Goal: Task Accomplishment & Management: Manage account settings

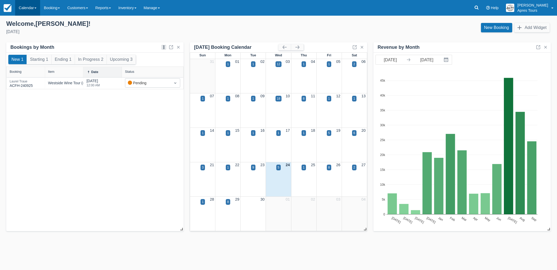
click at [26, 10] on link "Calendar" at bounding box center [27, 8] width 25 height 16
click at [34, 50] on link "Month" at bounding box center [35, 49] width 41 height 11
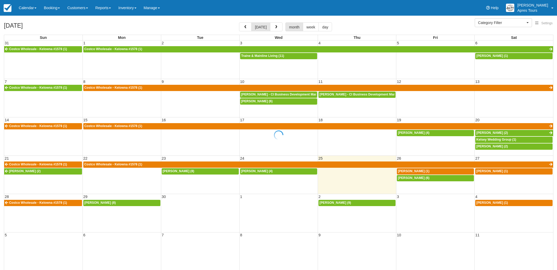
select select
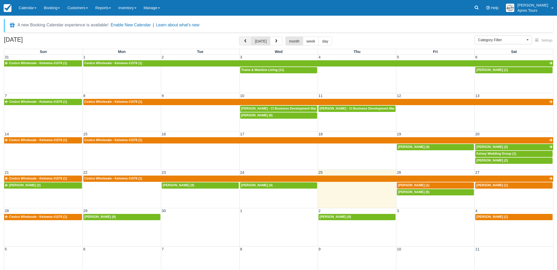
click at [245, 38] on button "button" at bounding box center [245, 40] width 13 height 9
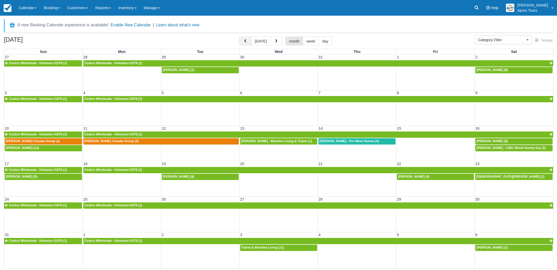
click at [245, 38] on button "button" at bounding box center [245, 40] width 13 height 9
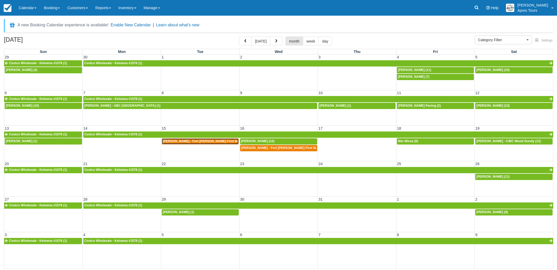
click at [203, 141] on span "Raelene Etchison - Fort McKay First Nation (3)" at bounding box center [206, 141] width 87 height 4
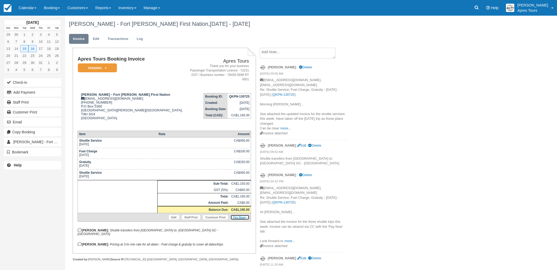
click at [242, 214] on link "Pay Now" at bounding box center [240, 216] width 19 height 5
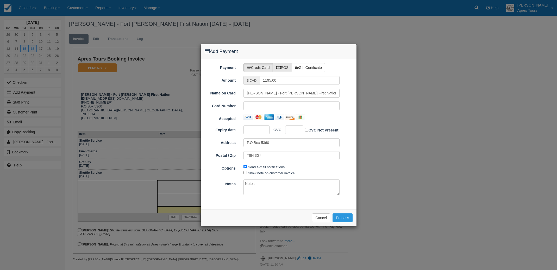
click at [285, 66] on label "POS" at bounding box center [282, 67] width 19 height 9
radio input "true"
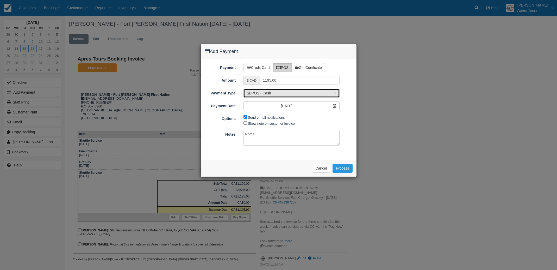
click at [286, 94] on span "POS - Cash" at bounding box center [290, 92] width 86 height 5
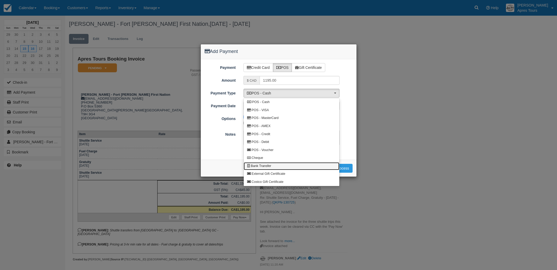
click at [265, 164] on span "Bank Transfer" at bounding box center [261, 166] width 20 height 5
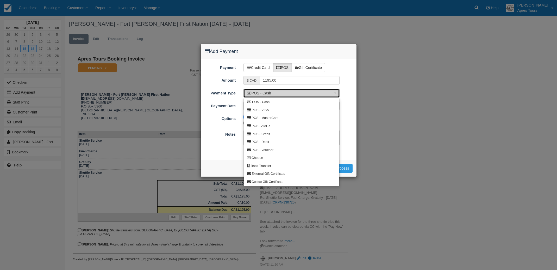
select select "BANK"
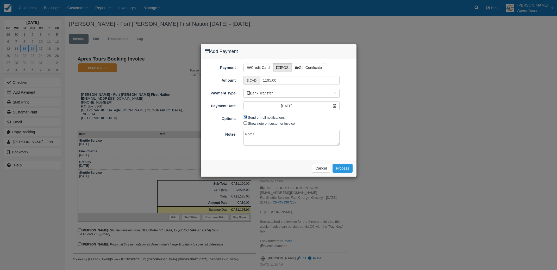
click at [244, 117] on input "Send e-mail notifications" at bounding box center [245, 116] width 3 height 3
checkbox input "false"
click at [342, 168] on button "Process" at bounding box center [343, 168] width 20 height 9
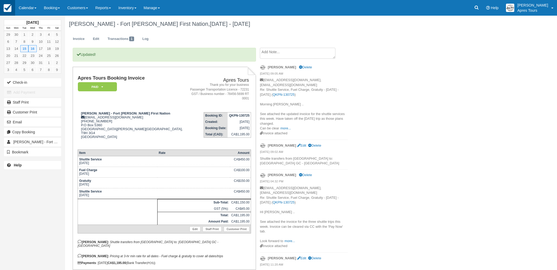
click at [5, 9] on img at bounding box center [8, 8] width 8 height 8
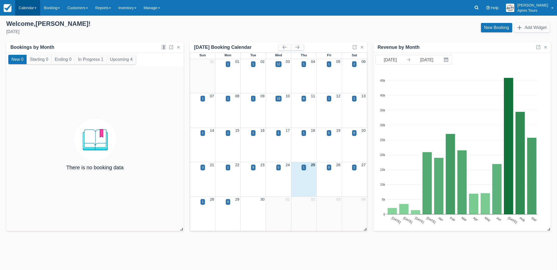
click at [25, 9] on link "Calendar" at bounding box center [27, 8] width 25 height 16
click at [27, 51] on link "Month" at bounding box center [35, 49] width 41 height 11
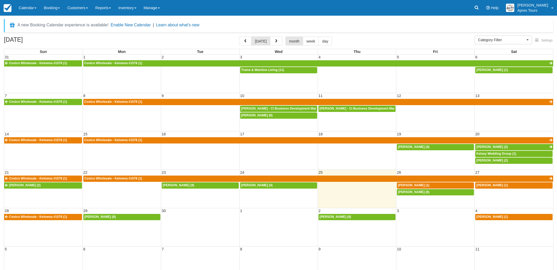
select select
click at [499, 185] on span "[PERSON_NAME] (1)" at bounding box center [492, 185] width 32 height 4
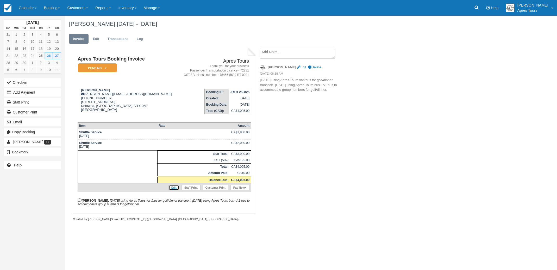
click at [173, 190] on link "Edit" at bounding box center [174, 187] width 11 height 5
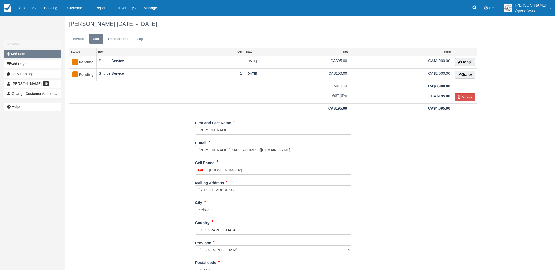
click at [14, 53] on button "Add Item" at bounding box center [32, 54] width 57 height 8
type input "0.00"
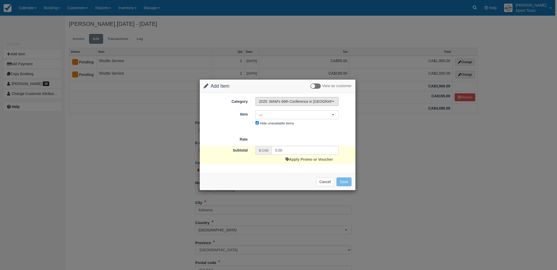
click at [298, 104] on button "2025: WAM's 66th Conference in [GEOGRAPHIC_DATA], [GEOGRAPHIC_DATA]" at bounding box center [297, 101] width 83 height 9
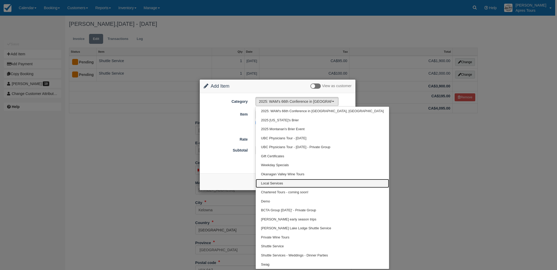
click at [272, 182] on span "Local Services" at bounding box center [272, 183] width 22 height 5
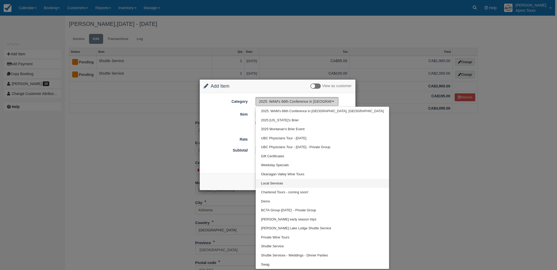
select select "4"
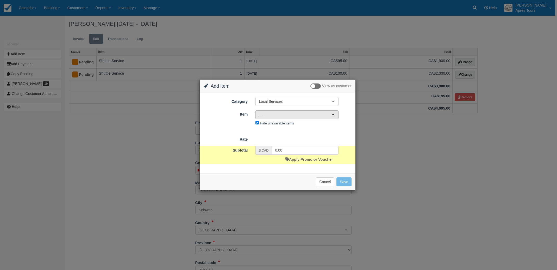
click at [307, 115] on span "—" at bounding box center [295, 114] width 73 height 5
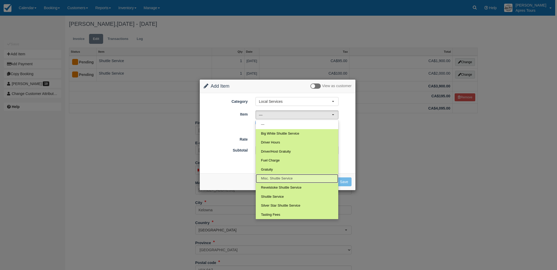
click at [286, 178] on span "Misc. Shuttle Service" at bounding box center [277, 178] width 32 height 5
select select "63"
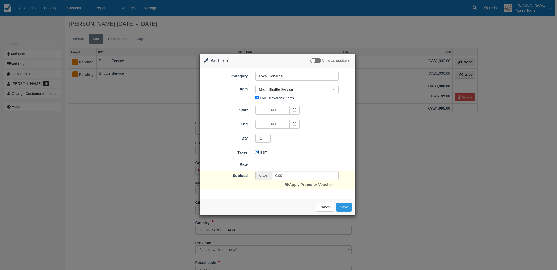
click at [257, 152] on input "GST" at bounding box center [257, 151] width 3 height 3
checkbox input "false"
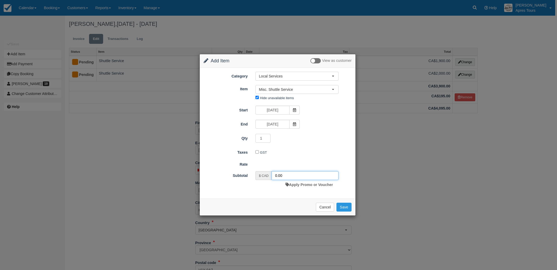
click at [285, 176] on input "0.00" at bounding box center [305, 175] width 67 height 9
type input "0"
type input "136.50"
click at [345, 209] on button "Save" at bounding box center [344, 208] width 15 height 9
checkbox input "false"
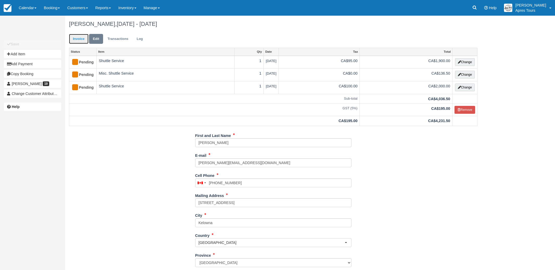
click at [79, 39] on link "Invoice" at bounding box center [79, 39] width 20 height 10
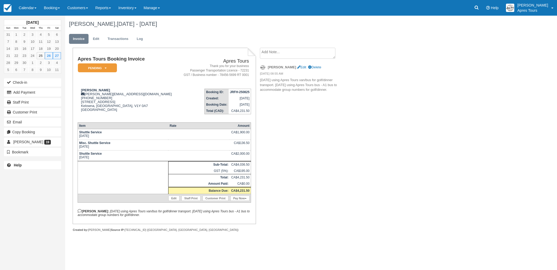
click at [280, 51] on textarea at bounding box center [298, 53] width 76 height 11
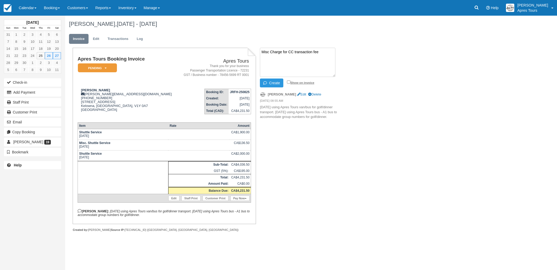
type textarea "Misc Charge for CC transaction fee"
click at [288, 82] on input "Show on invoice" at bounding box center [288, 81] width 3 height 3
checkbox input "true"
click at [272, 83] on button "Create" at bounding box center [271, 82] width 23 height 9
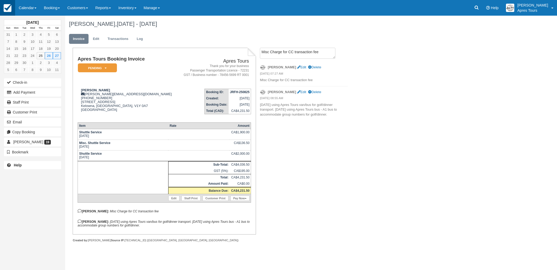
click at [10, 9] on img at bounding box center [8, 8] width 8 height 8
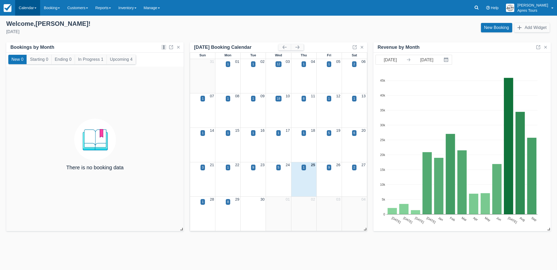
click at [26, 6] on link "Calendar" at bounding box center [27, 8] width 25 height 16
click at [26, 51] on link "Month" at bounding box center [35, 49] width 41 height 11
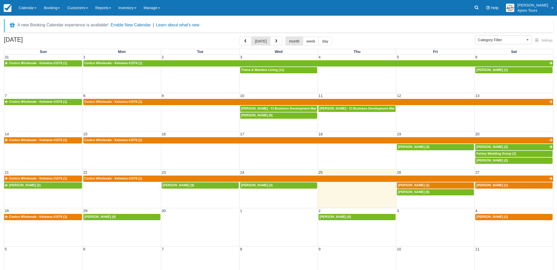
select select
click at [267, 185] on div "[PERSON_NAME] (4)" at bounding box center [278, 185] width 75 height 4
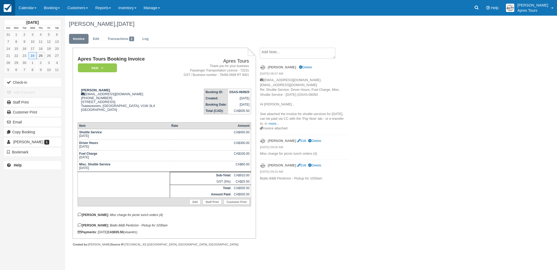
click at [9, 9] on img at bounding box center [8, 8] width 8 height 8
